Goal: Understand process/instructions

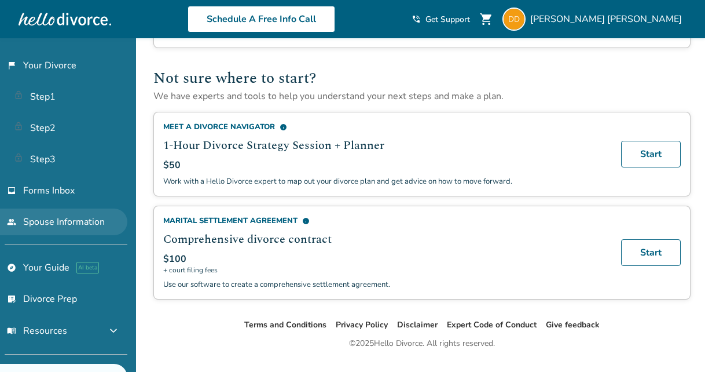
scroll to position [626, 0]
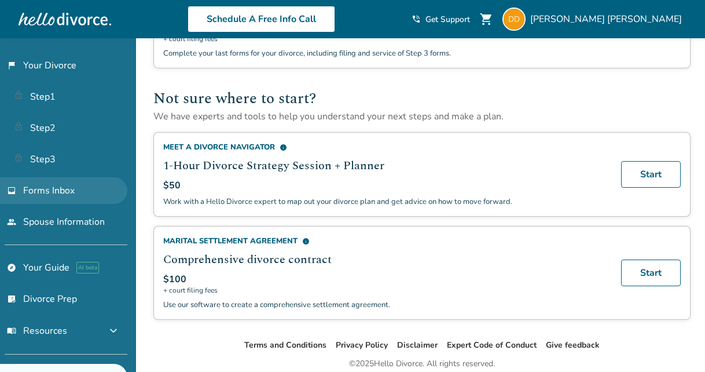
click at [70, 188] on span "Forms Inbox" at bounding box center [49, 190] width 52 height 13
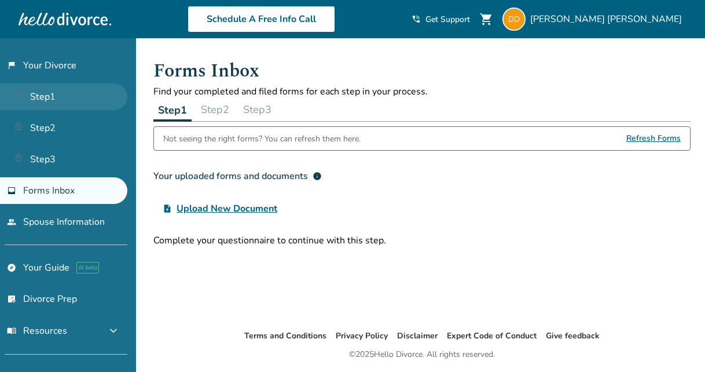
click at [61, 98] on link "Step 1" at bounding box center [63, 96] width 127 height 27
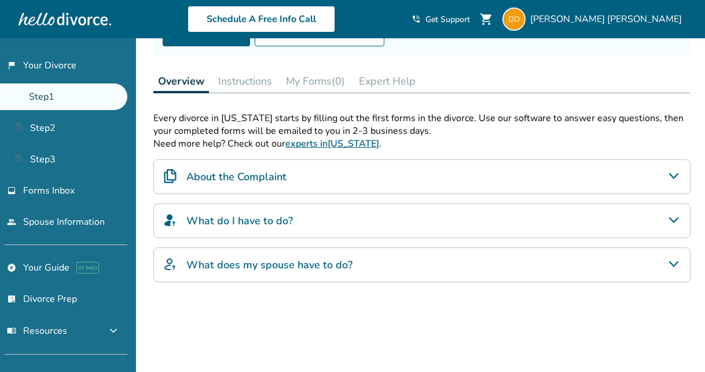
scroll to position [116, 0]
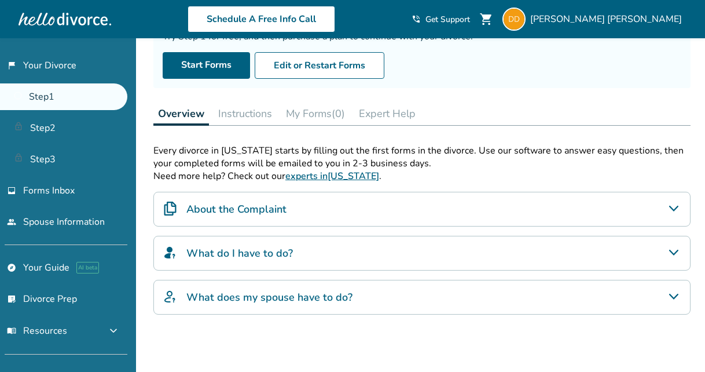
click at [252, 112] on button "Instructions" at bounding box center [245, 113] width 63 height 23
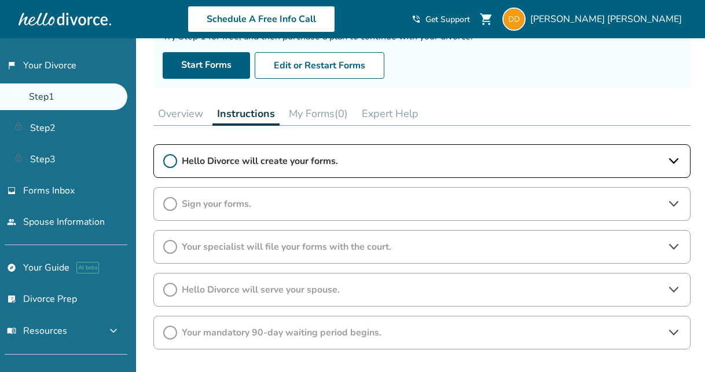
drag, startPoint x: 241, startPoint y: 112, endPoint x: 467, endPoint y: 110, distance: 225.7
click at [467, 110] on div "Overview Instructions My Forms (0) Expert Help" at bounding box center [421, 114] width 537 height 24
click at [343, 161] on span "Hello Divorce will create your forms." at bounding box center [422, 161] width 480 height 13
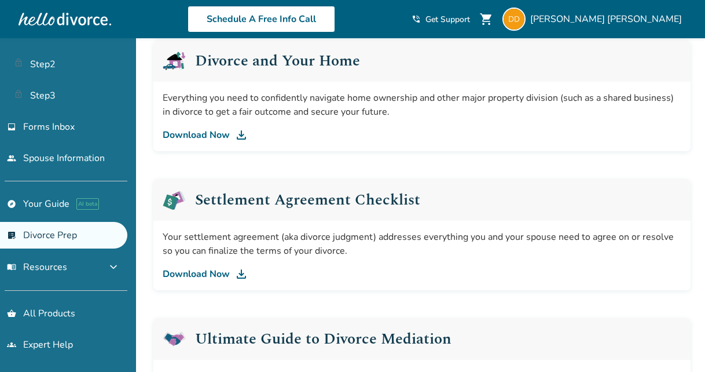
scroll to position [463, 0]
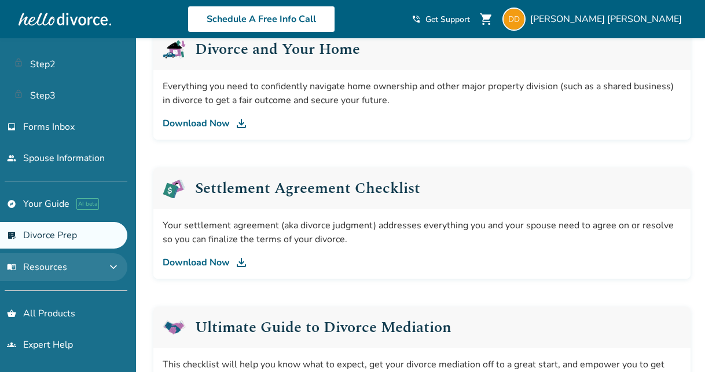
click at [68, 268] on button "menu_book Resources expand_more" at bounding box center [63, 267] width 127 height 28
click at [65, 267] on button "menu_book Resources expand_less" at bounding box center [63, 267] width 127 height 28
click at [65, 268] on span "menu_book Resources" at bounding box center [37, 266] width 60 height 13
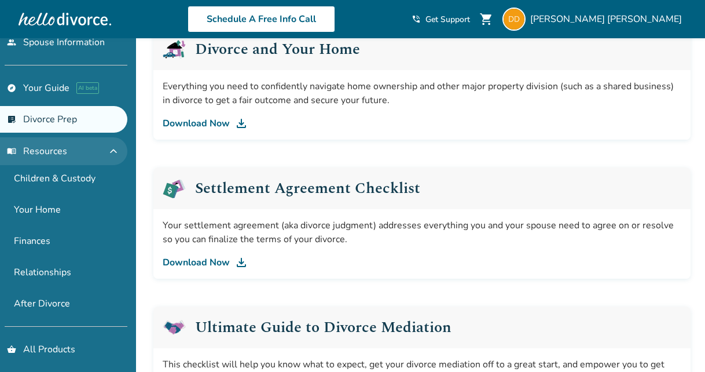
scroll to position [215, 0]
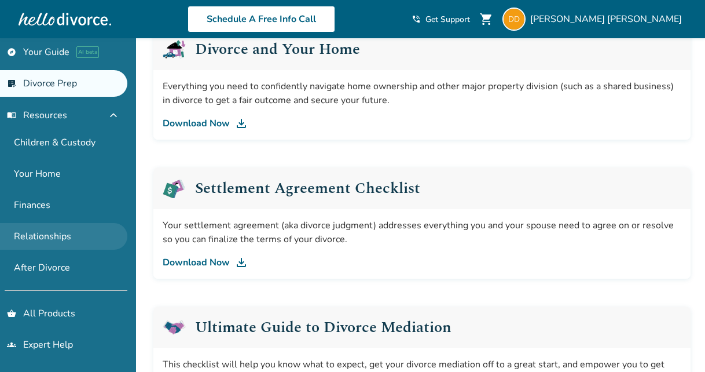
click at [58, 238] on link "Relationships" at bounding box center [63, 236] width 127 height 27
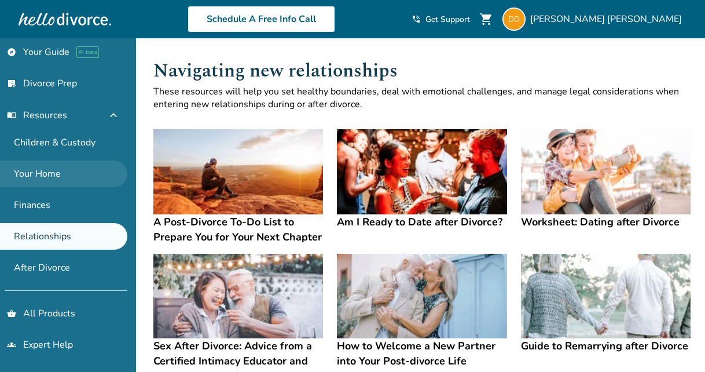
click at [39, 176] on link "Your Home" at bounding box center [63, 173] width 127 height 27
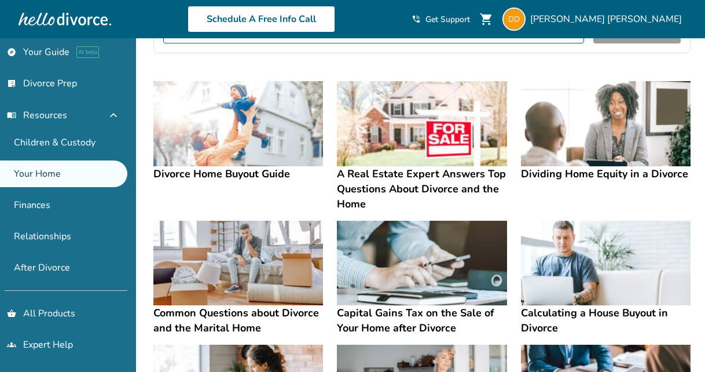
scroll to position [231, 0]
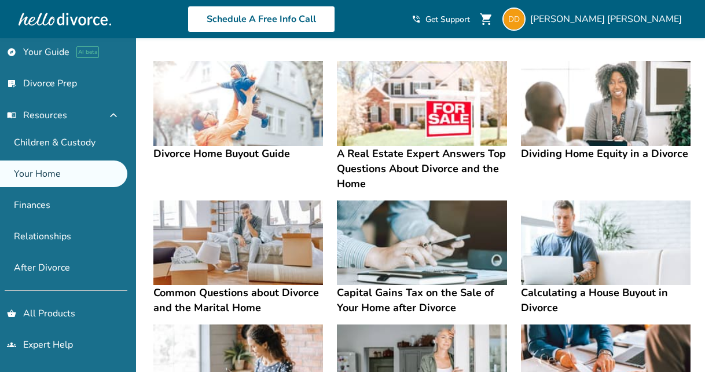
click at [535, 153] on h4 "Dividing Home Equity in a Divorce" at bounding box center [606, 153] width 170 height 15
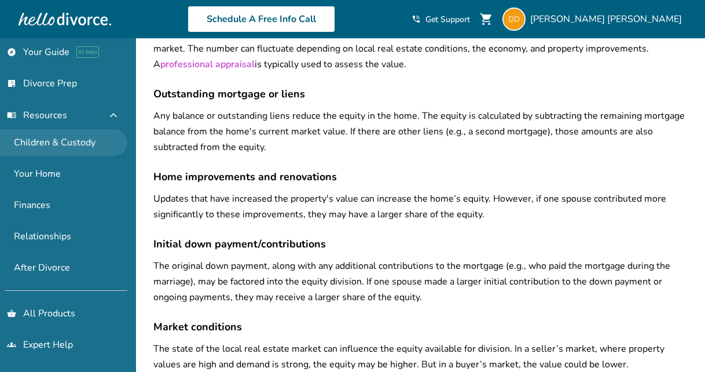
scroll to position [100, 0]
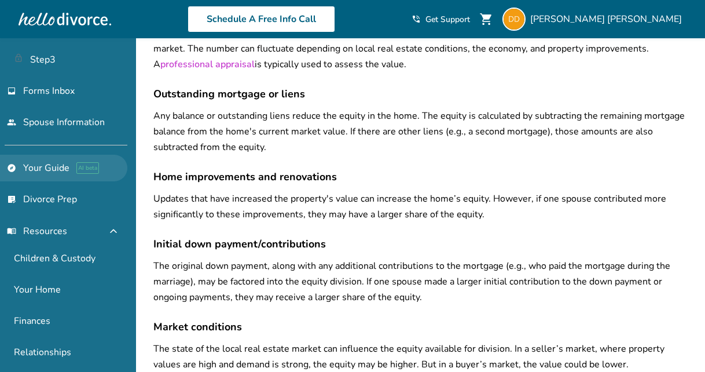
click at [54, 164] on link "explore Your Guide AI beta" at bounding box center [63, 168] width 127 height 27
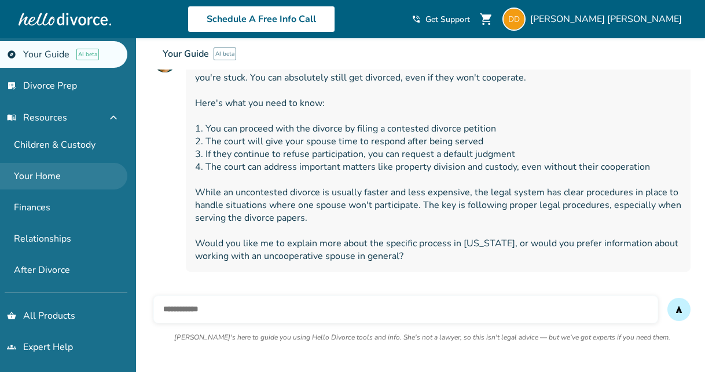
scroll to position [215, 0]
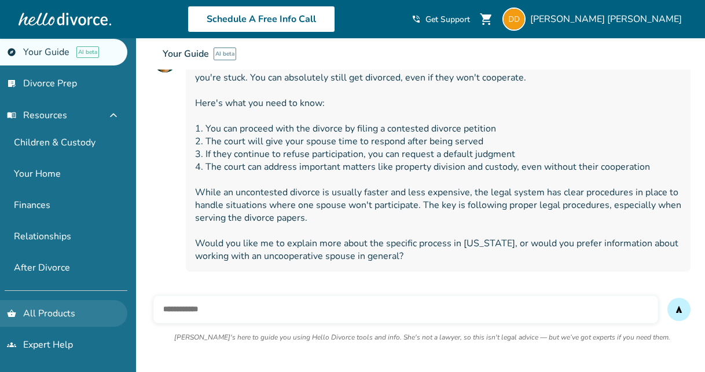
click at [43, 306] on link "shopping_basket All Products" at bounding box center [63, 313] width 127 height 27
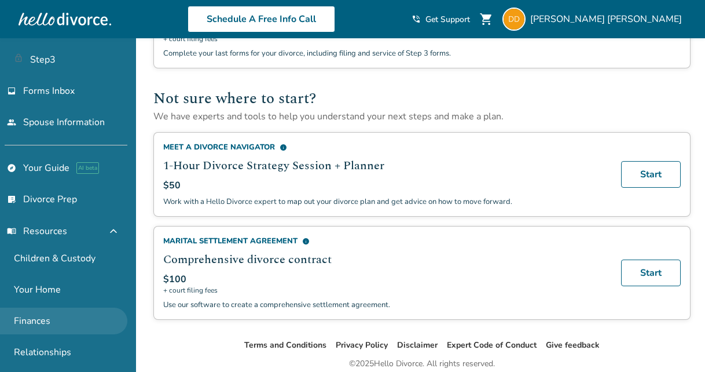
scroll to position [42, 0]
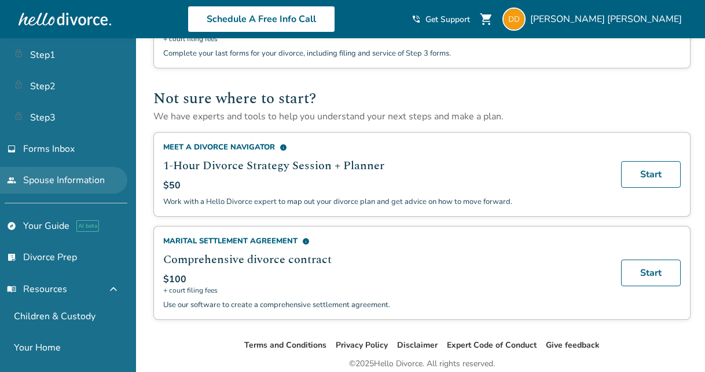
click at [89, 183] on link "people Spouse Information" at bounding box center [63, 180] width 127 height 27
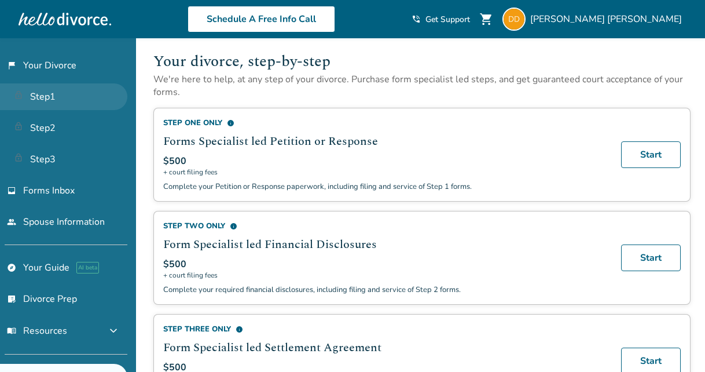
scroll to position [363, 0]
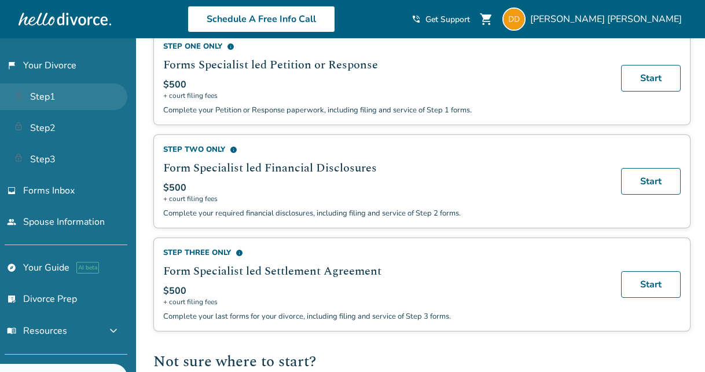
click at [48, 91] on link "Step 1" at bounding box center [63, 96] width 127 height 27
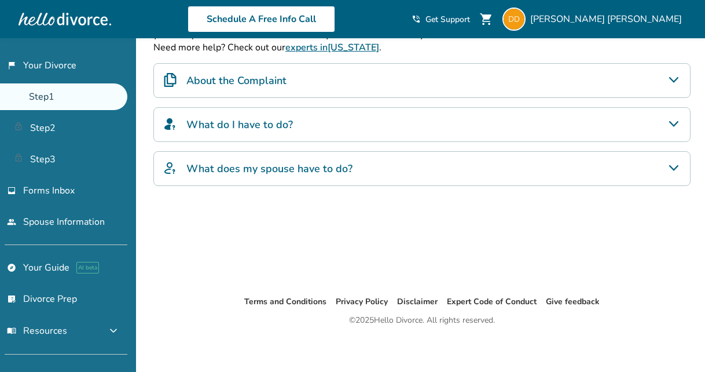
scroll to position [248, 0]
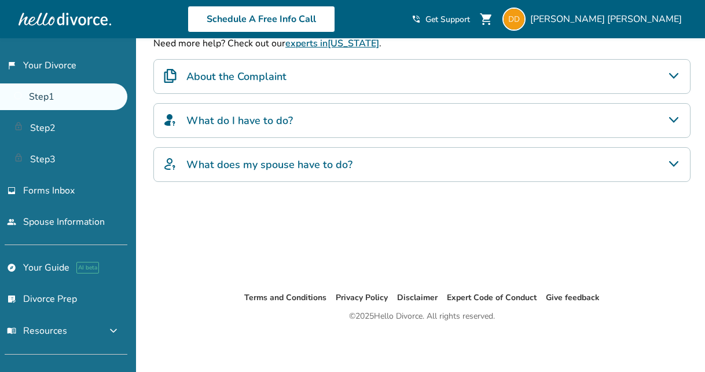
click at [264, 113] on h4 "What do I have to do?" at bounding box center [239, 120] width 106 height 15
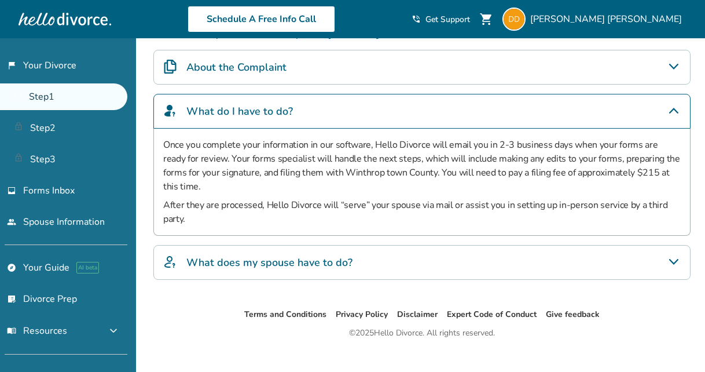
scroll to position [260, 0]
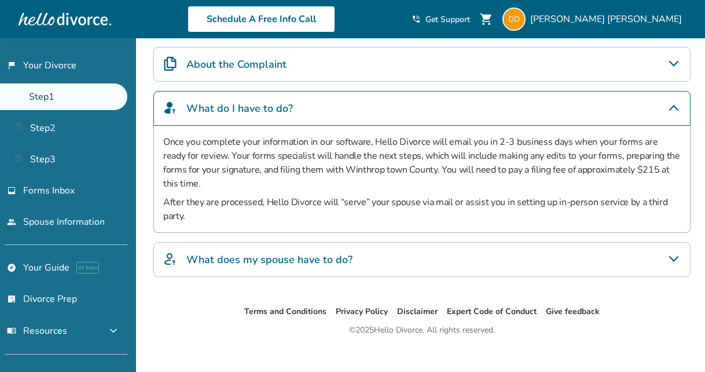
click at [235, 252] on h4 "What does my spouse have to do?" at bounding box center [269, 259] width 166 height 15
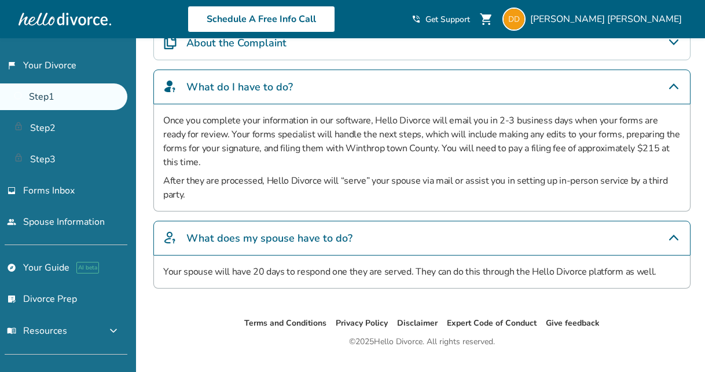
scroll to position [293, 0]
